Goal: Transaction & Acquisition: Book appointment/travel/reservation

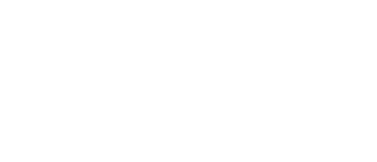
select select
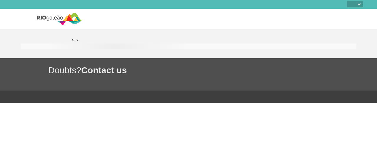
select select
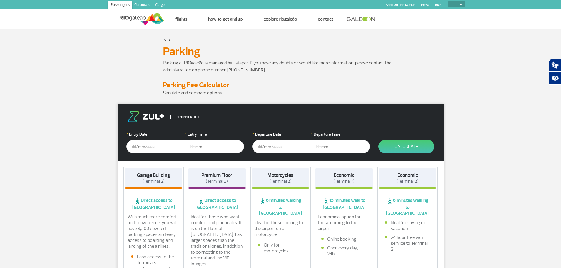
click at [377, 4] on img at bounding box center [460, 5] width 3 height 2
click at [134, 20] on img at bounding box center [142, 19] width 45 height 14
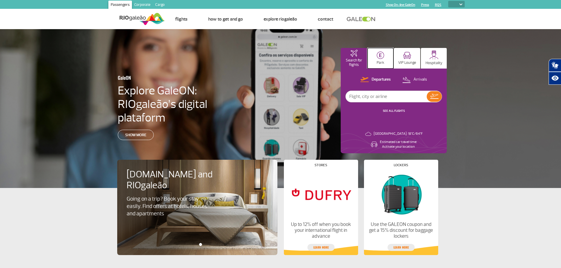
click at [376, 58] on button "Park" at bounding box center [381, 58] width 26 height 21
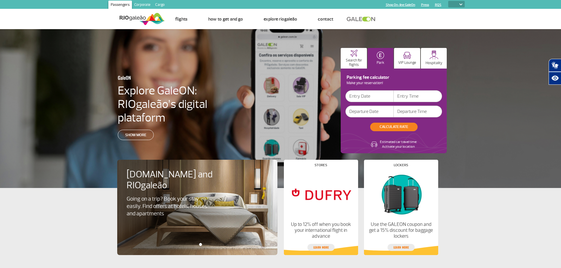
click at [357, 97] on input "text" at bounding box center [369, 96] width 48 height 12
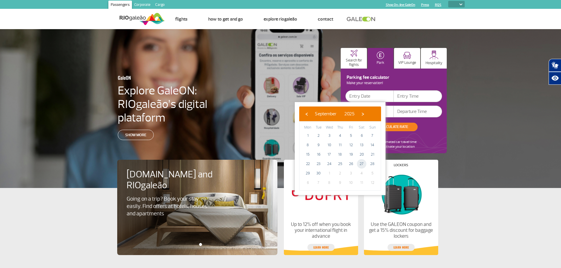
click at [359, 162] on span "27" at bounding box center [361, 163] width 9 height 9
type input "[DATE]"
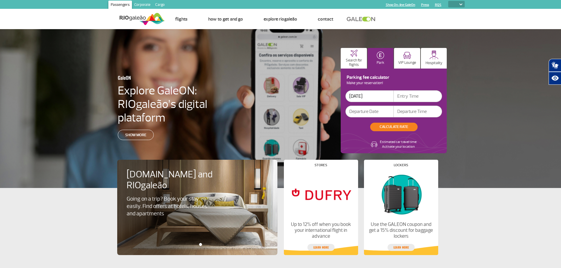
click at [377, 96] on input "text" at bounding box center [418, 96] width 48 height 12
type input "11:00"
click at [370, 113] on input "text" at bounding box center [369, 112] width 48 height 12
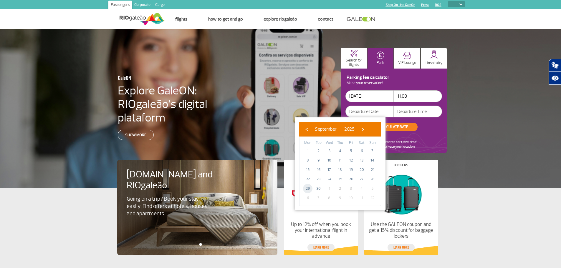
click at [308, 162] on span "29" at bounding box center [307, 188] width 9 height 9
type input "[DATE]"
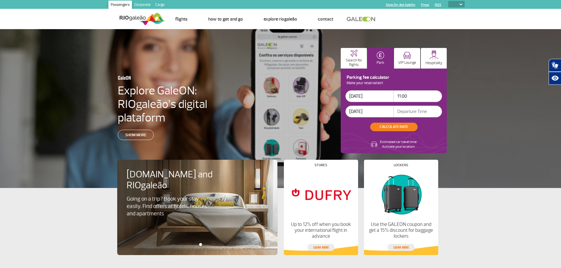
click at [377, 110] on input "text" at bounding box center [418, 112] width 48 height 12
type input "2"
type input "21:00"
click at [377, 128] on button "CALCULATE RATE" at bounding box center [393, 127] width 47 height 9
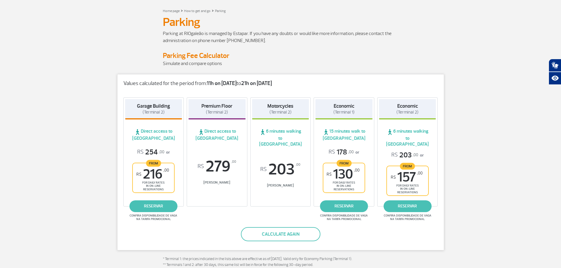
scroll to position [59, 0]
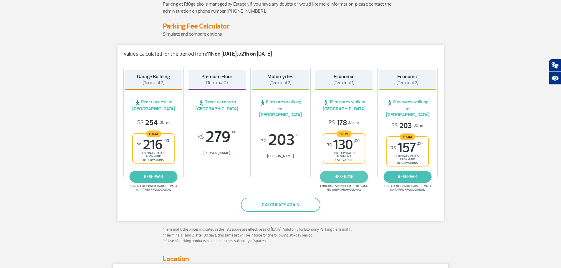
click at [344, 162] on link "reservar" at bounding box center [344, 177] width 48 height 12
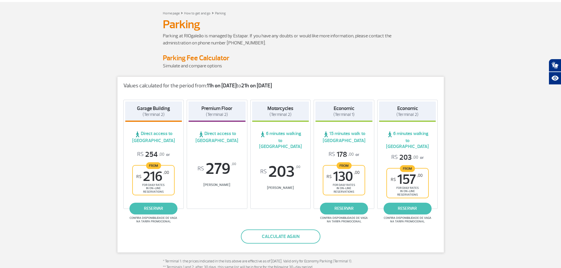
scroll to position [0, 0]
